Goal: Transaction & Acquisition: Purchase product/service

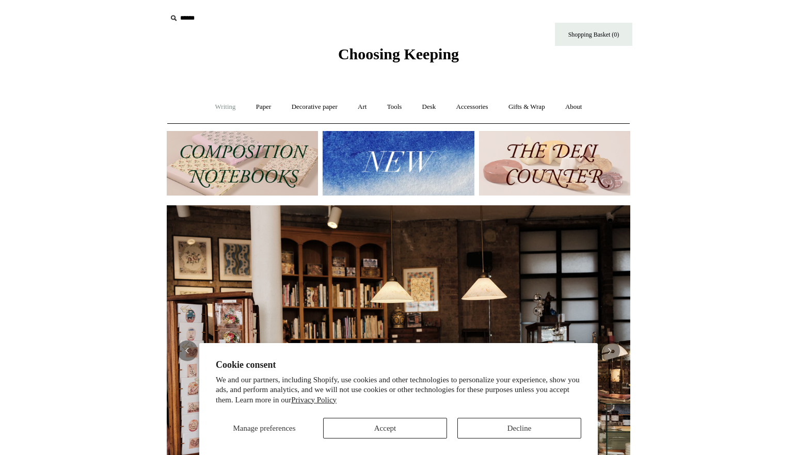
click at [217, 105] on link "Writing +" at bounding box center [225, 106] width 39 height 27
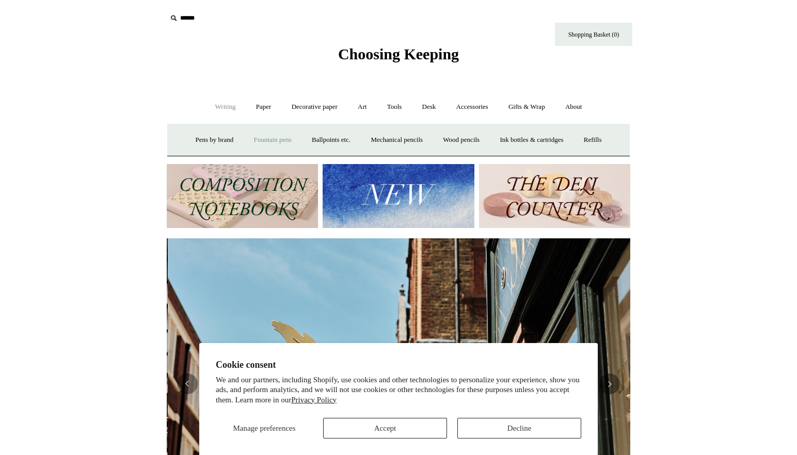
scroll to position [0, 463]
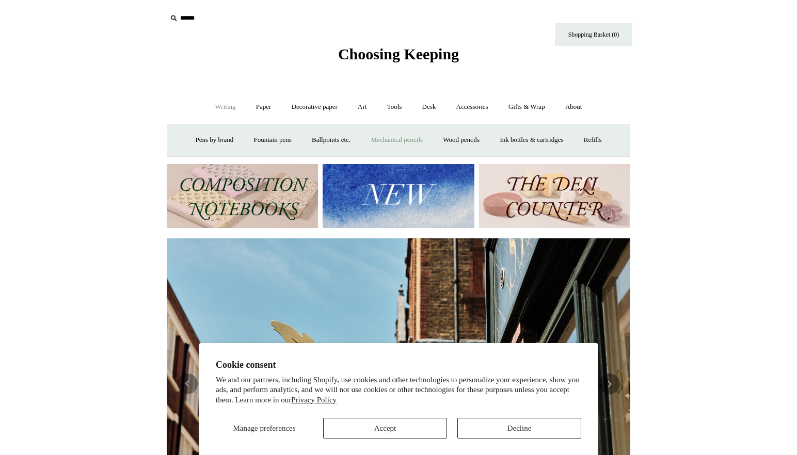
click at [380, 142] on link "Mechanical pencils +" at bounding box center [396, 139] width 71 height 27
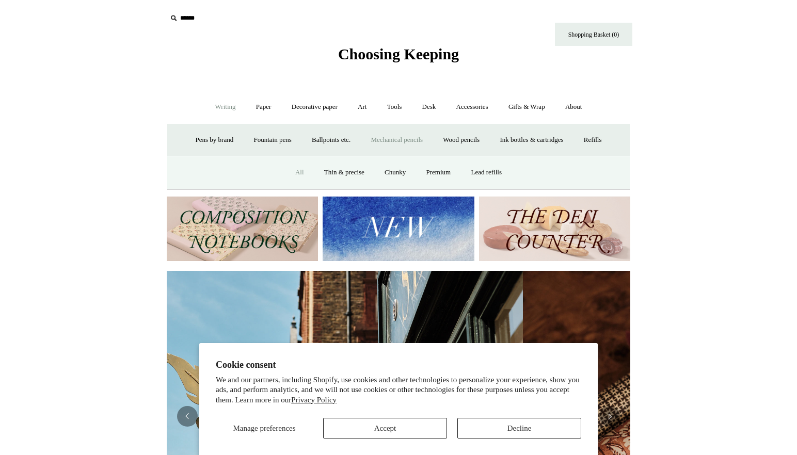
click at [294, 172] on link "All" at bounding box center [299, 172] width 27 height 27
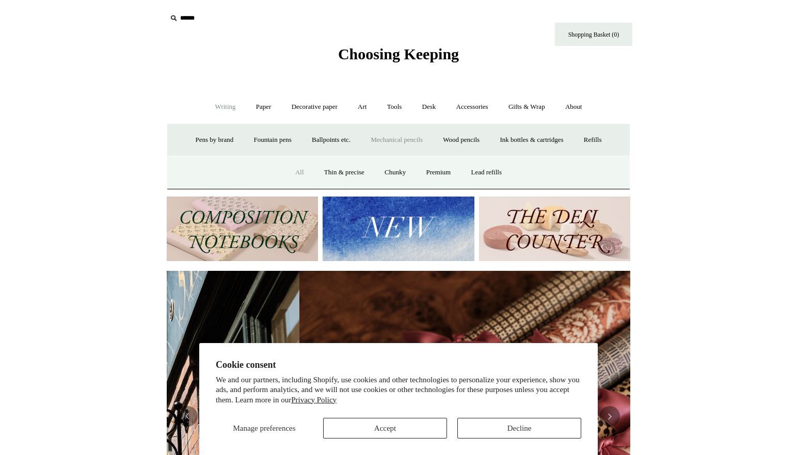
scroll to position [0, 920]
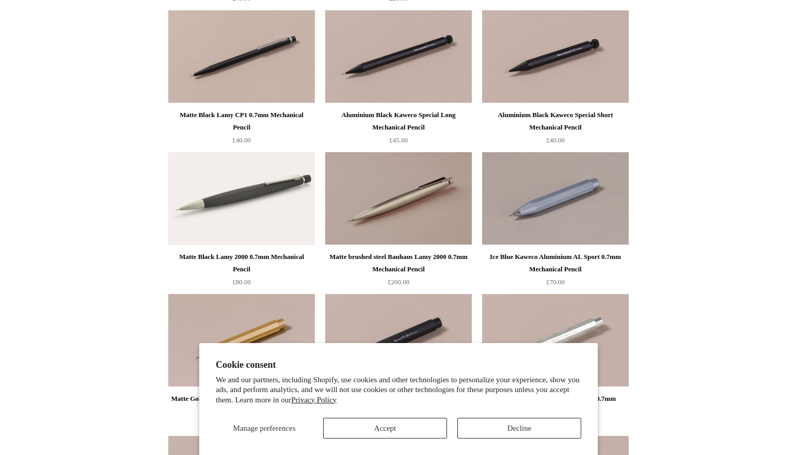
scroll to position [299, 0]
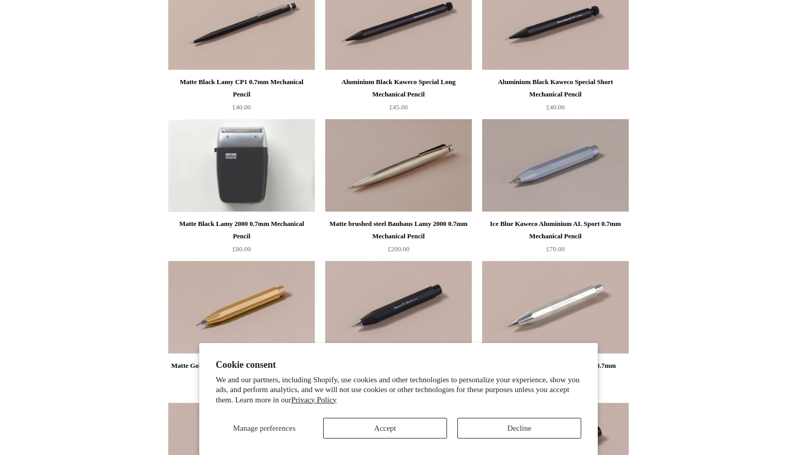
click at [202, 202] on img at bounding box center [241, 165] width 147 height 93
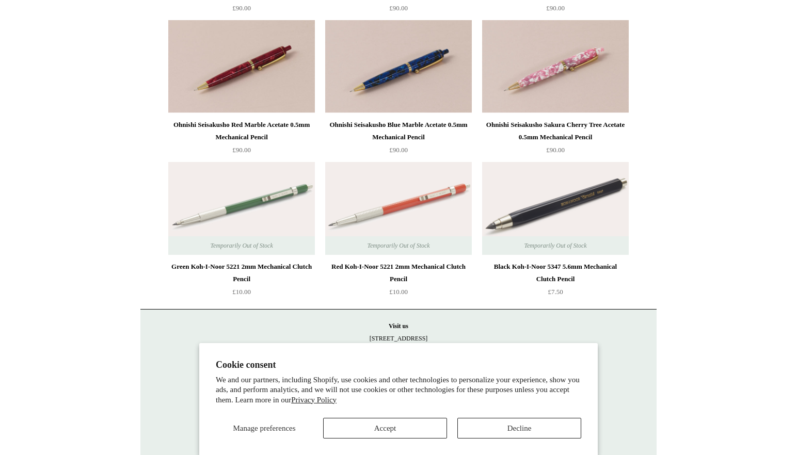
scroll to position [1691, 0]
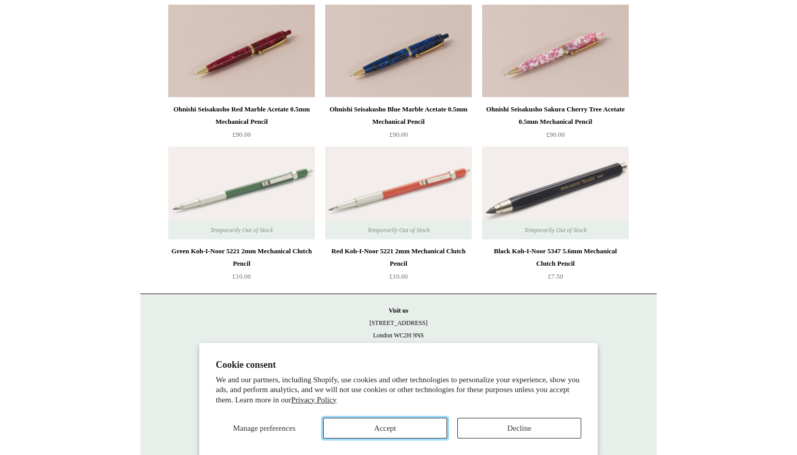
click at [333, 428] on button "Accept" at bounding box center [385, 428] width 124 height 21
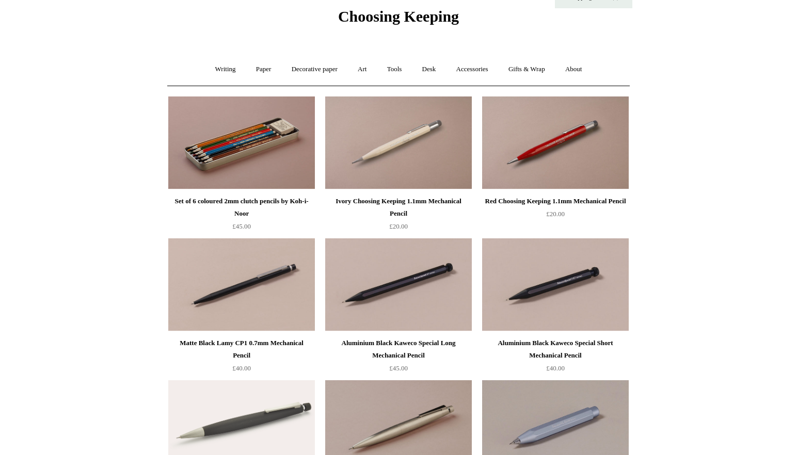
scroll to position [0, 0]
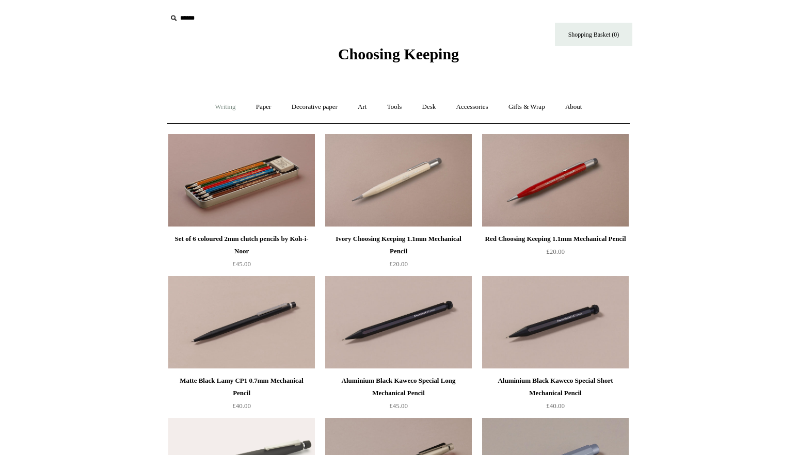
click at [216, 107] on link "Writing +" at bounding box center [225, 106] width 39 height 27
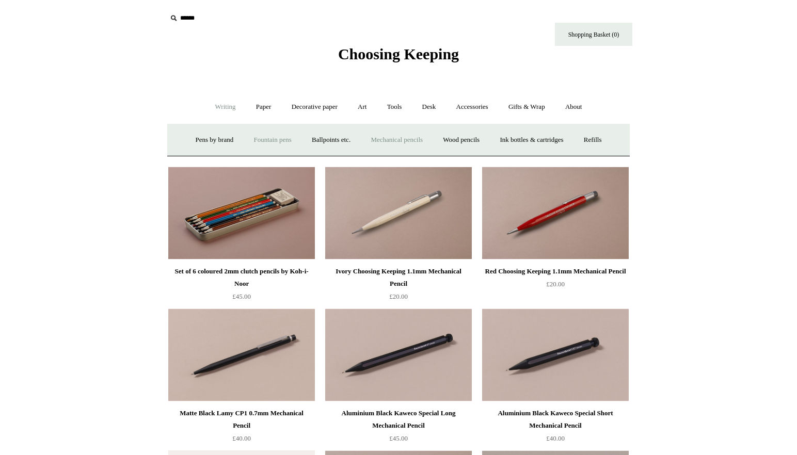
click at [275, 142] on link "Fountain pens +" at bounding box center [272, 139] width 56 height 27
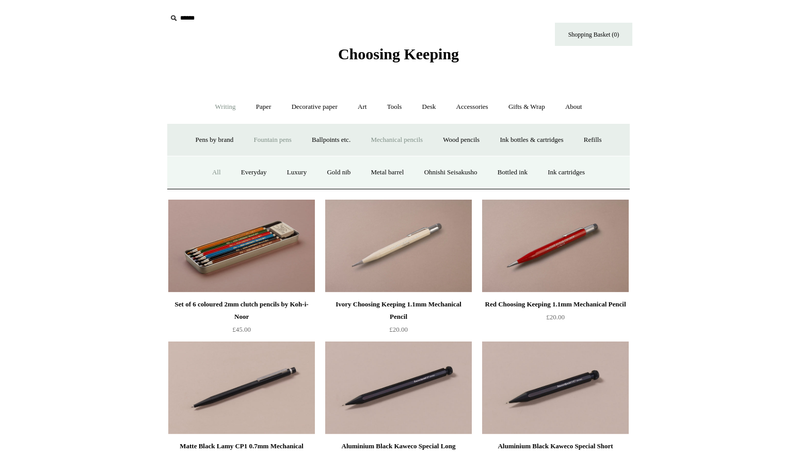
click at [206, 172] on link "All" at bounding box center [216, 172] width 27 height 27
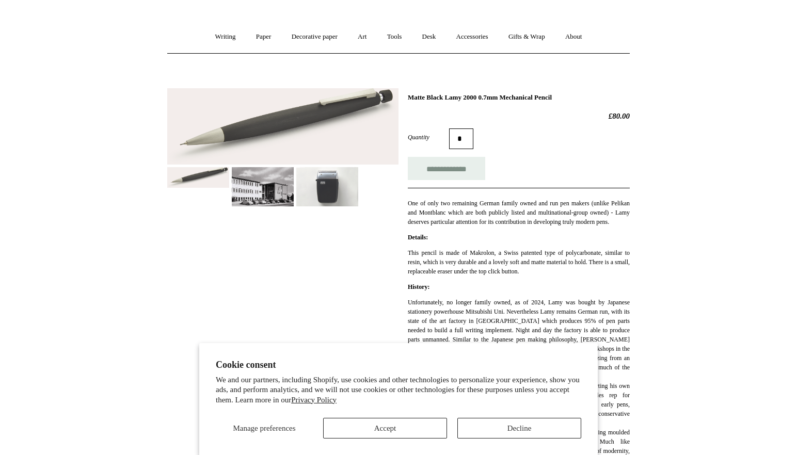
scroll to position [72, 0]
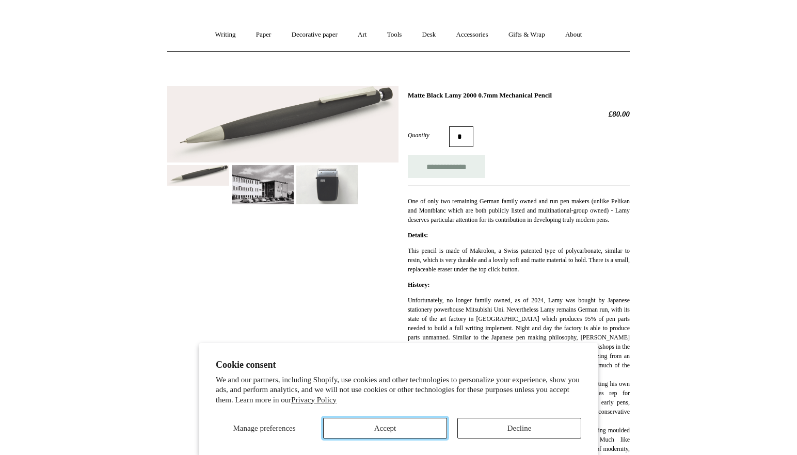
click at [353, 429] on button "Accept" at bounding box center [385, 428] width 124 height 21
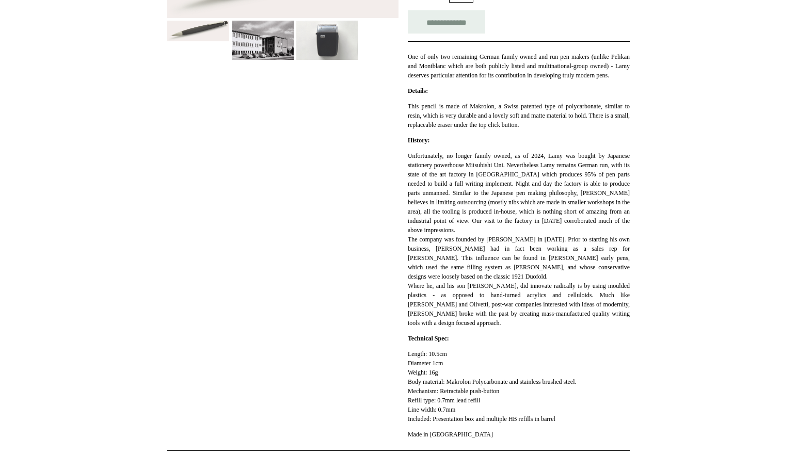
scroll to position [0, 0]
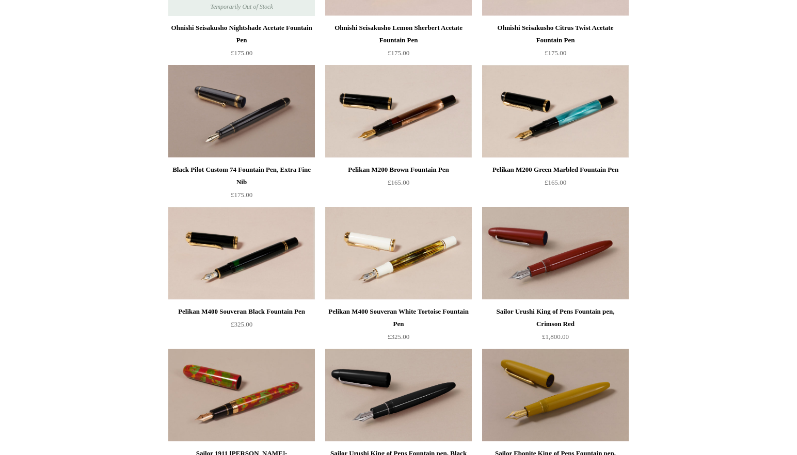
scroll to position [2929, 0]
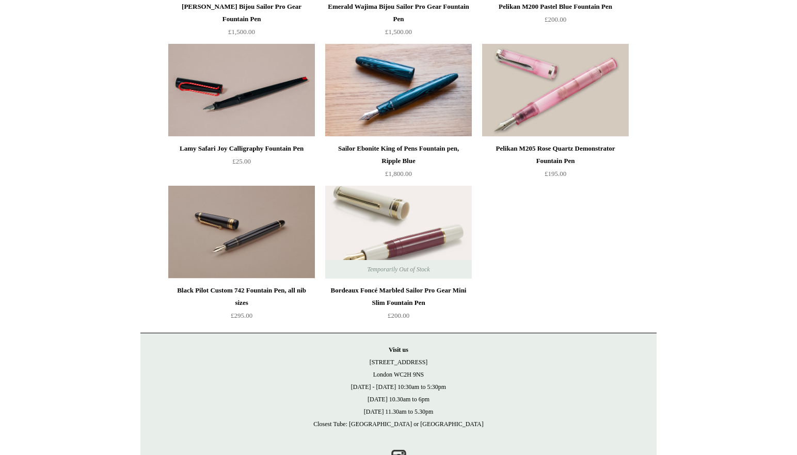
scroll to position [4065, 0]
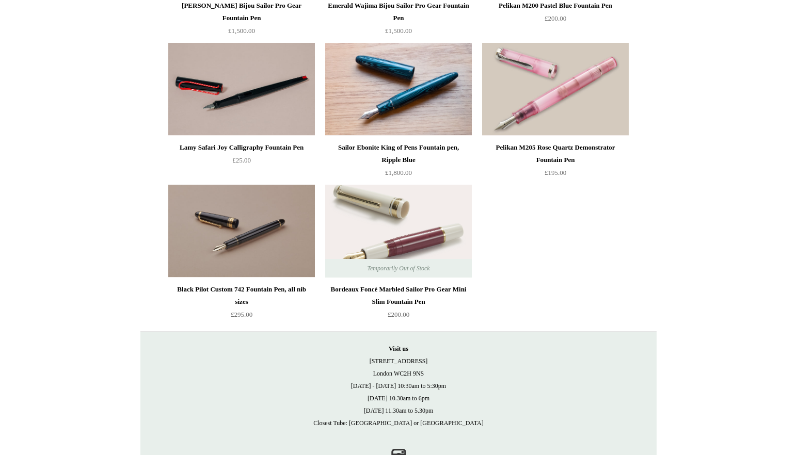
click at [250, 250] on img at bounding box center [241, 231] width 147 height 93
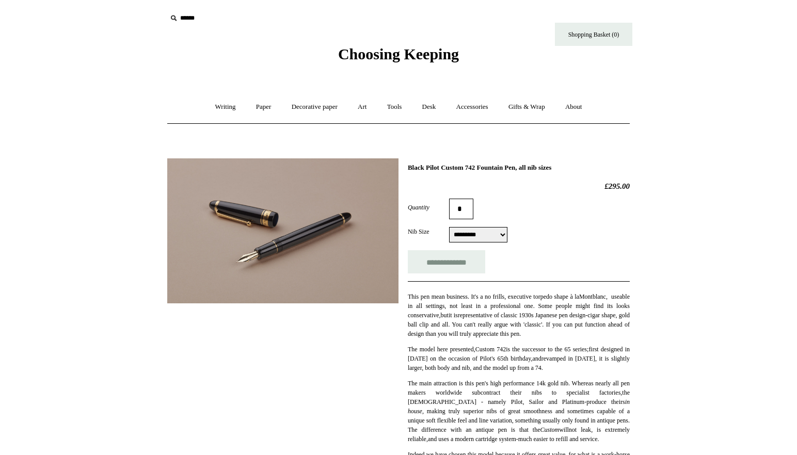
click option "*********" at bounding box center [0, 0] width 0 height 0
select select "*****"
click option "*****" at bounding box center [0, 0] width 0 height 0
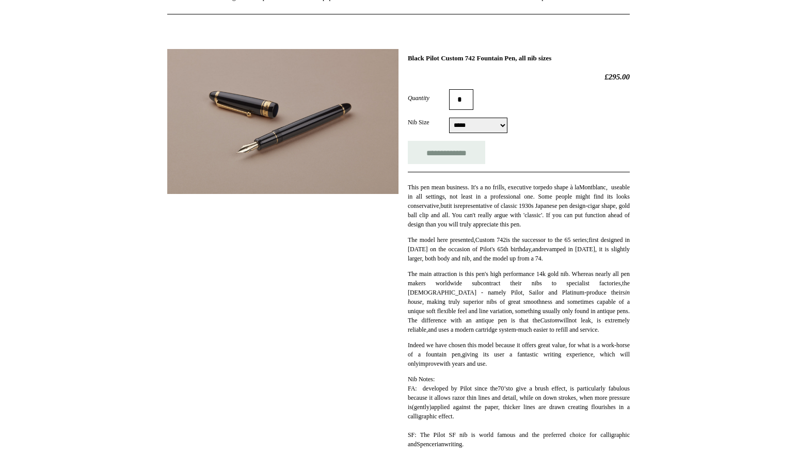
scroll to position [100, 0]
